Goal: Transaction & Acquisition: Book appointment/travel/reservation

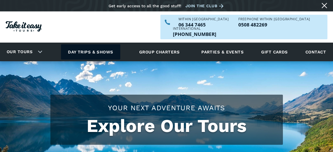
drag, startPoint x: 0, startPoint y: 0, endPoint x: 109, endPoint y: 42, distance: 116.6
click at [109, 44] on link "Day trips & shows" at bounding box center [90, 51] width 59 height 15
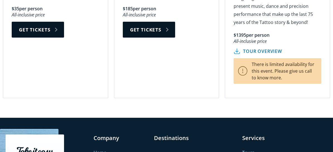
scroll to position [892, 0]
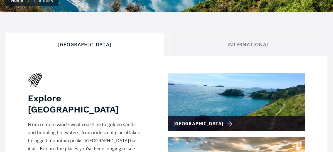
scroll to position [223, 0]
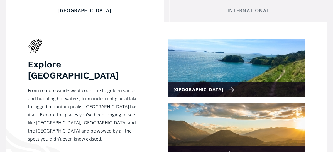
click at [219, 86] on div "[GEOGRAPHIC_DATA]" at bounding box center [204, 90] width 61 height 8
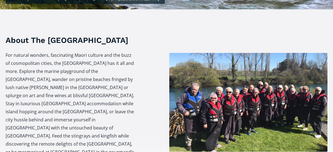
checkbox input "true"
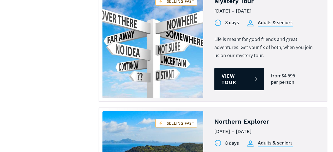
scroll to position [948, 0]
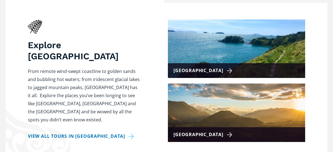
scroll to position [279, 0]
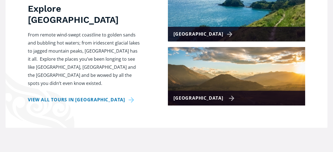
click at [219, 94] on div "[GEOGRAPHIC_DATA]" at bounding box center [204, 98] width 61 height 8
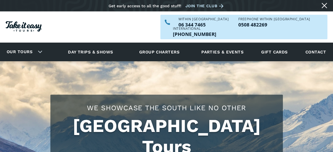
checkbox input "true"
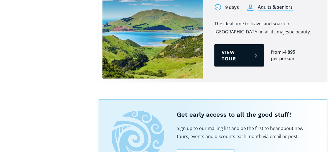
scroll to position [697, 0]
